Goal: Information Seeking & Learning: Learn about a topic

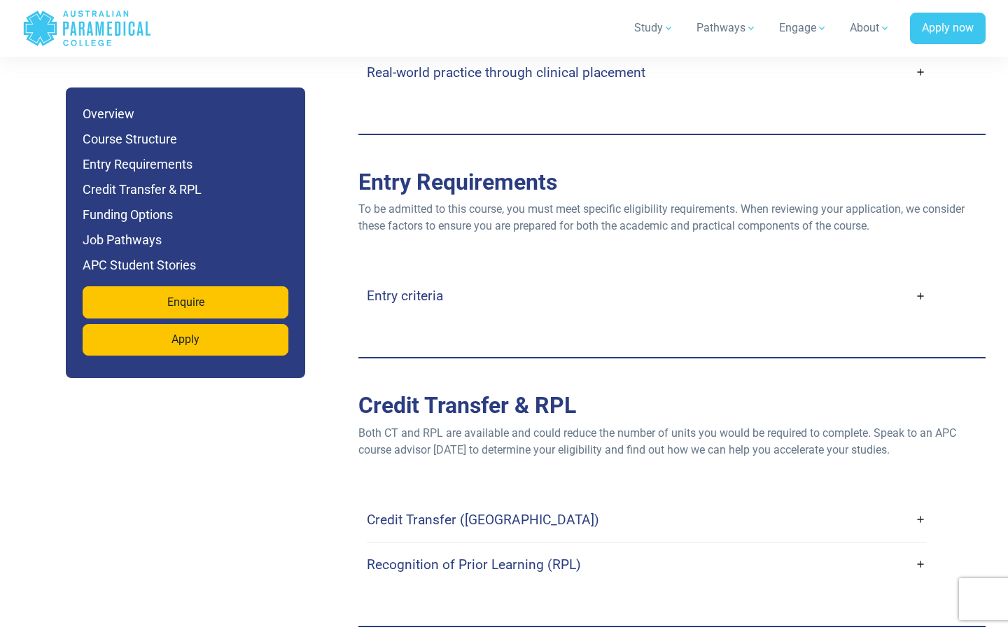
scroll to position [2844, 0]
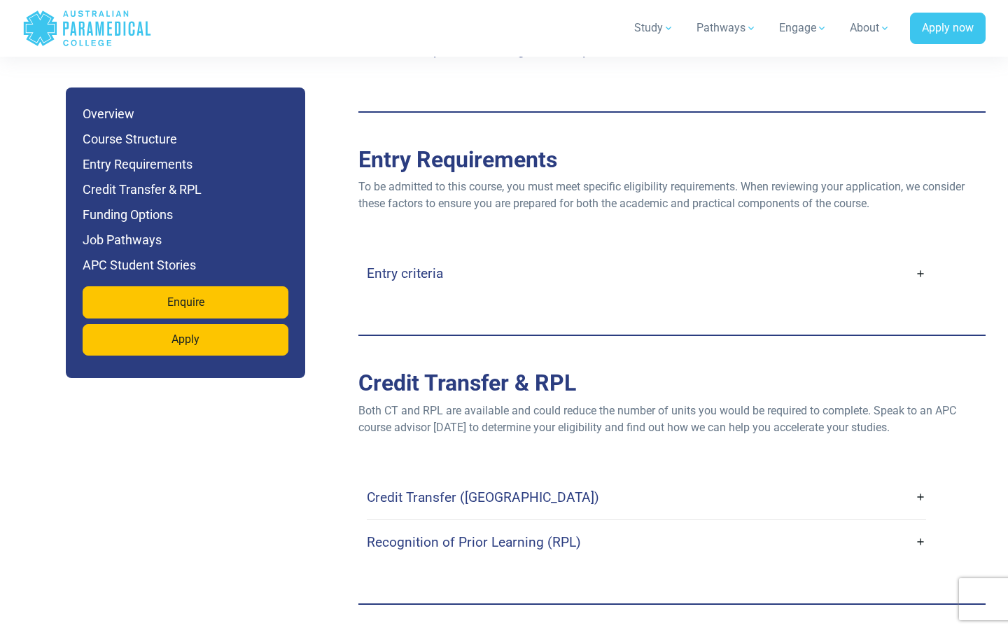
click at [412, 489] on h4 "Credit Transfer (CT)" at bounding box center [483, 497] width 232 height 16
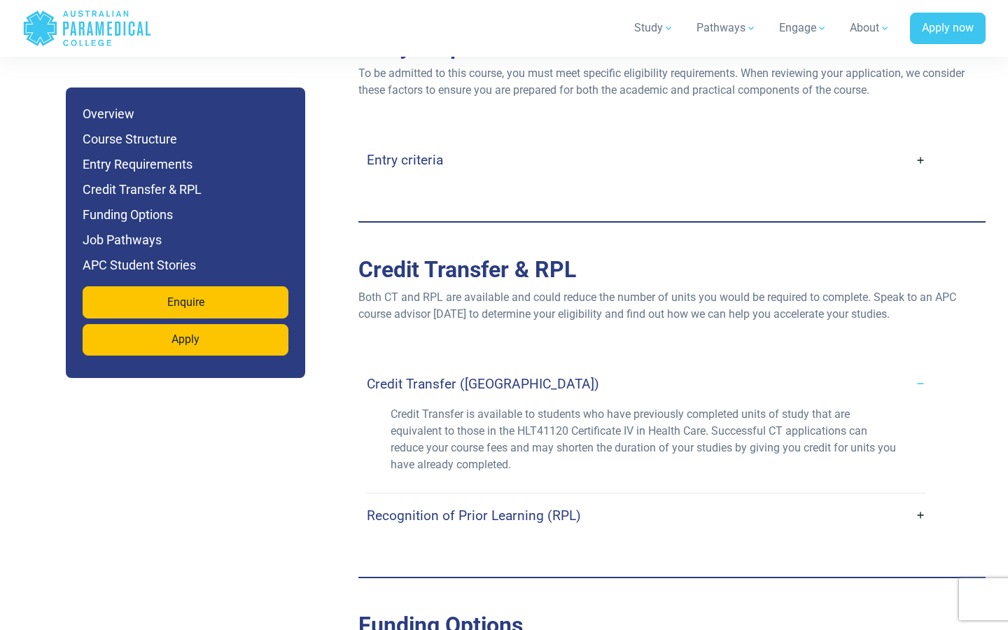
scroll to position [2959, 0]
click at [416, 506] on h4 "Recognition of Prior Learning (RPL)" at bounding box center [474, 514] width 214 height 16
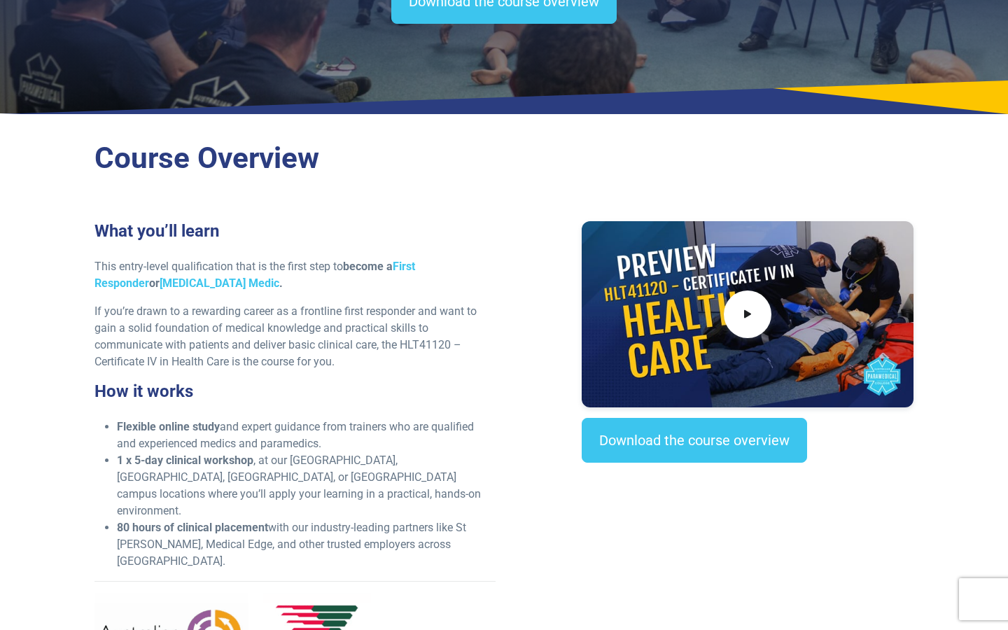
scroll to position [0, 0]
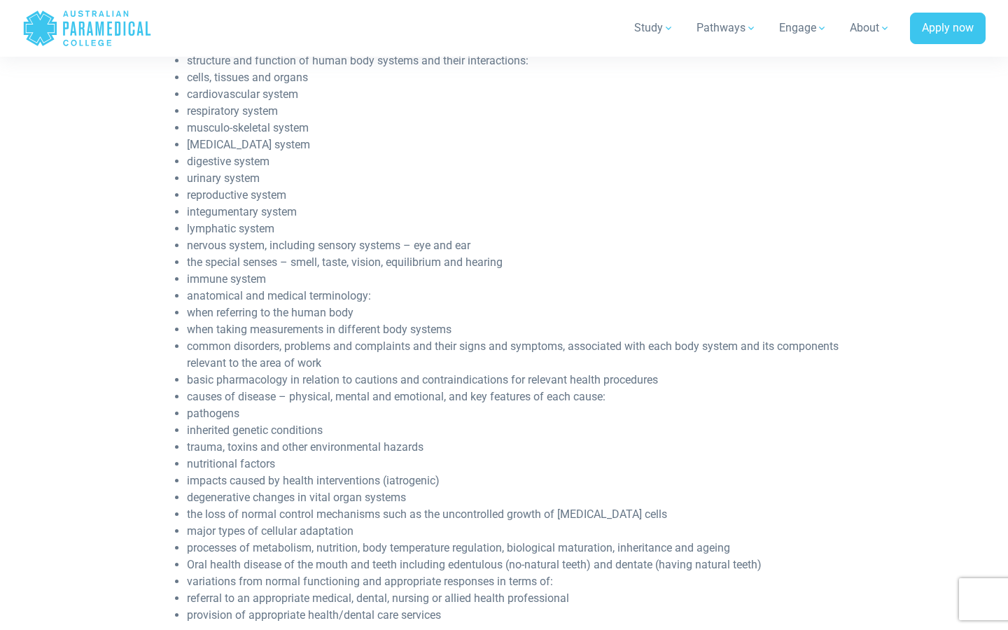
scroll to position [1652, 0]
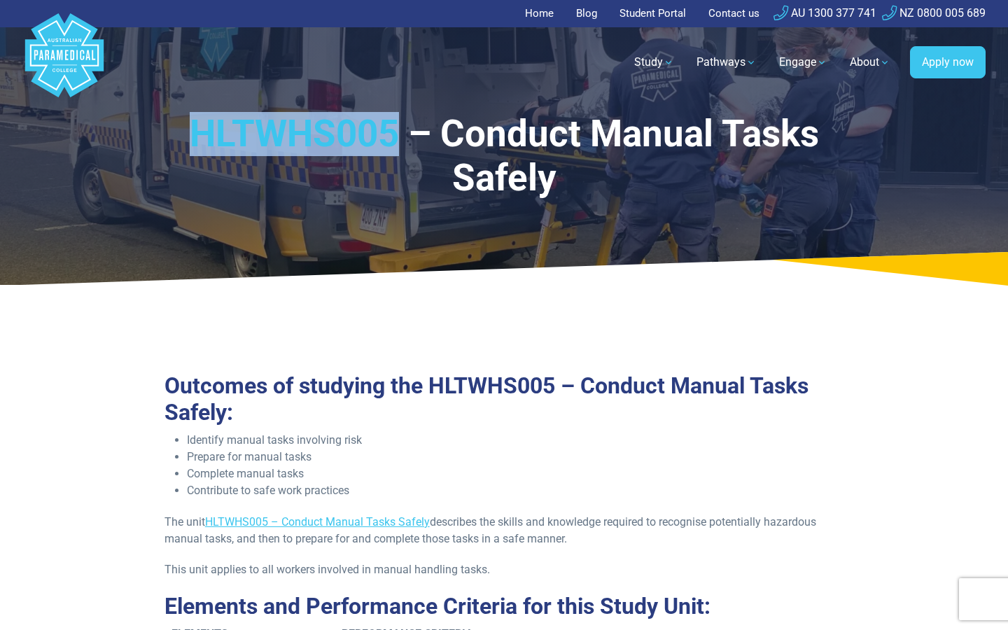
drag, startPoint x: 397, startPoint y: 132, endPoint x: 191, endPoint y: 131, distance: 205.7
click at [191, 131] on h1 "HLTWHS005 – Conduct Manual Tasks Safely" at bounding box center [504, 156] width 722 height 89
copy h1 "HLTWHS005"
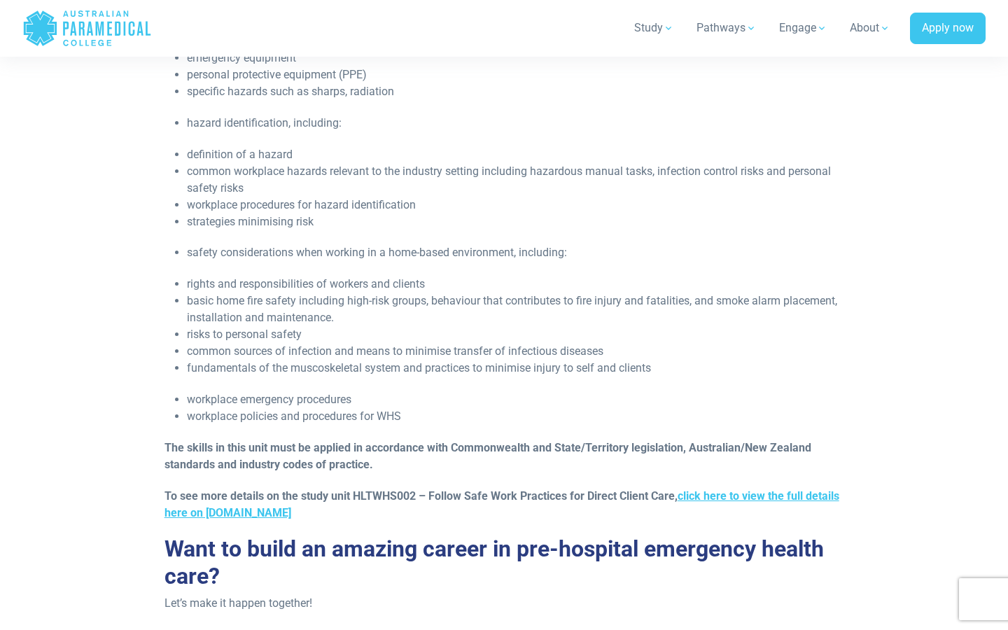
scroll to position [2153, 0]
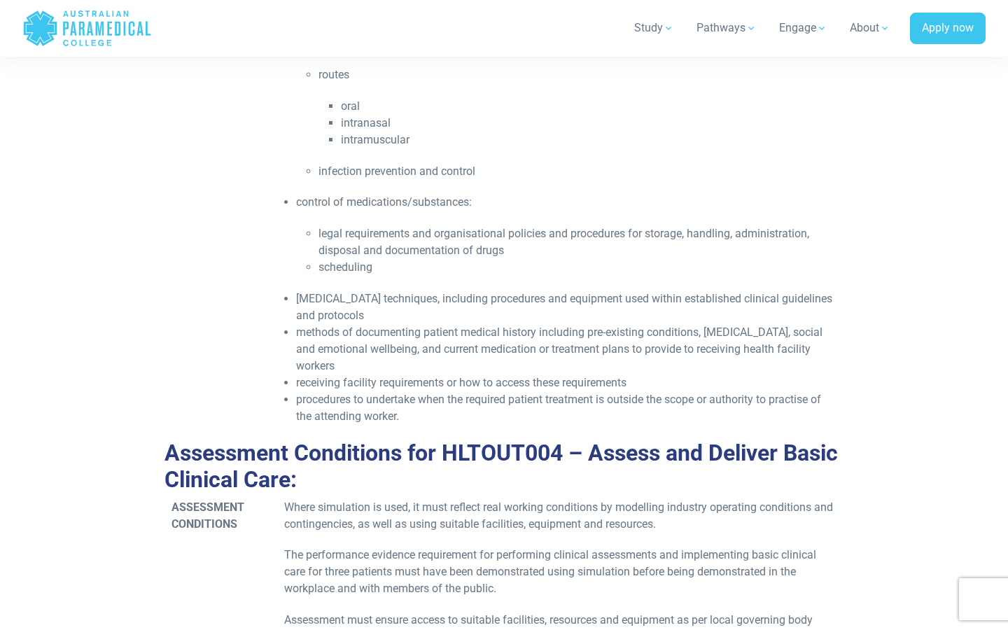
scroll to position [3400, 0]
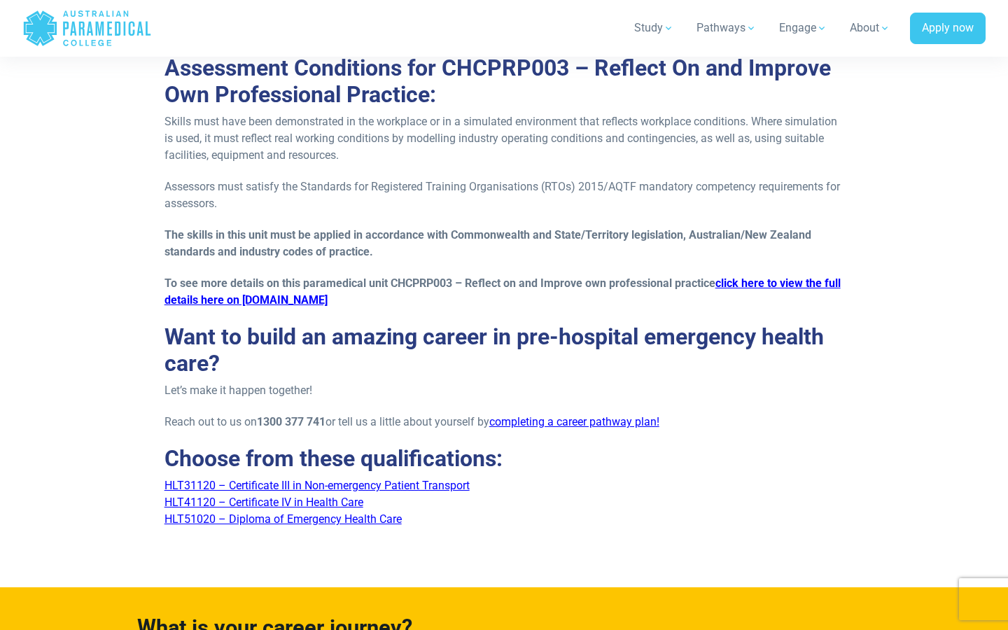
scroll to position [1802, 0]
